Goal: Transaction & Acquisition: Purchase product/service

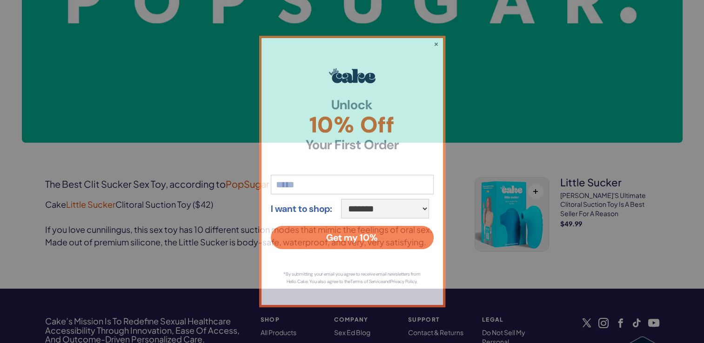
scroll to position [335, 0]
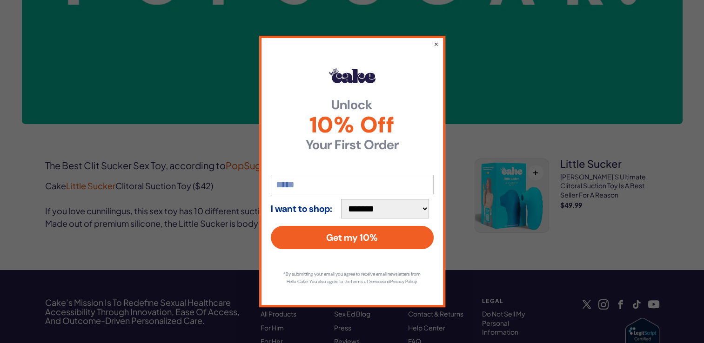
click at [432, 40] on div "**********" at bounding box center [352, 172] width 186 height 272
click at [437, 40] on button "×" at bounding box center [436, 43] width 6 height 11
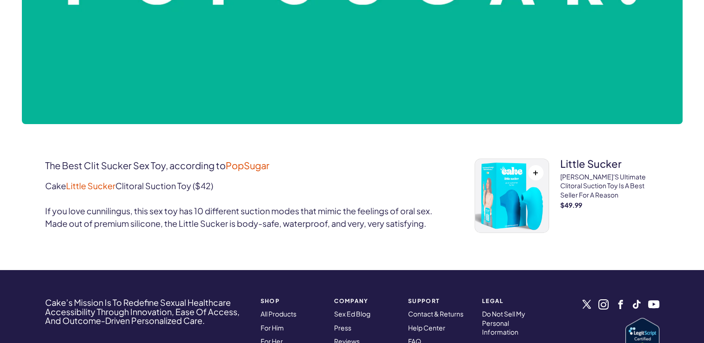
click at [584, 167] on h3 "little sucker" at bounding box center [609, 164] width 99 height 10
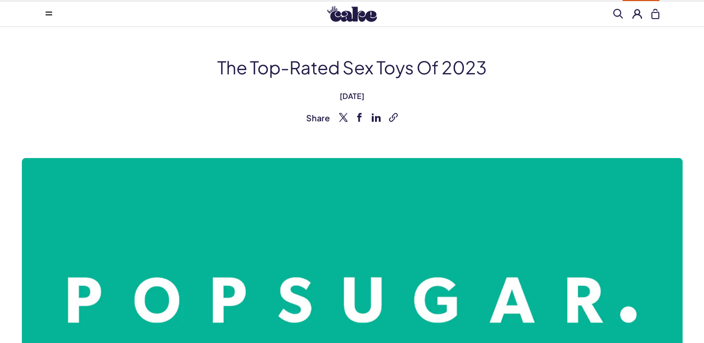
scroll to position [0, 0]
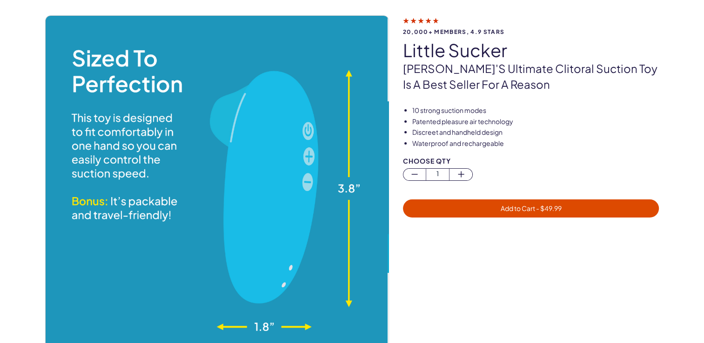
scroll to position [56, 0]
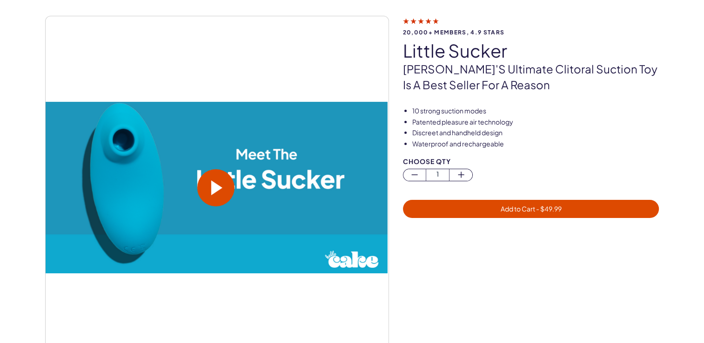
click at [215, 187] on span at bounding box center [216, 187] width 11 height 15
drag, startPoint x: 525, startPoint y: 309, endPoint x: 638, endPoint y: 367, distance: 126.7
click at [498, 279] on div at bounding box center [538, 312] width 270 height 134
